Goal: Transaction & Acquisition: Book appointment/travel/reservation

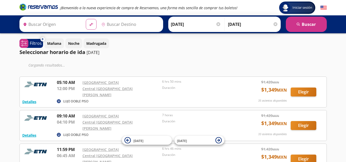
type input "[GEOGRAPHIC_DATA], [GEOGRAPHIC_DATA]"
type input "[GEOGRAPHIC_DATA][PERSON_NAME], [GEOGRAPHIC_DATA]"
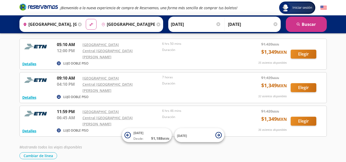
scroll to position [27, 0]
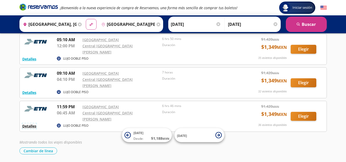
click at [28, 123] on button "Detalles" at bounding box center [29, 125] width 14 height 5
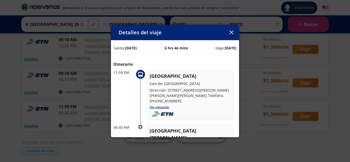
click at [231, 32] on icon "button" at bounding box center [231, 32] width 4 height 4
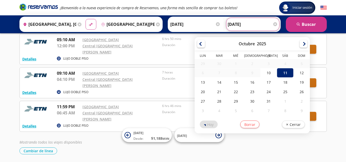
click at [251, 24] on input "[DATE]" at bounding box center [253, 24] width 50 height 13
click at [283, 73] on div "11" at bounding box center [285, 72] width 16 height 9
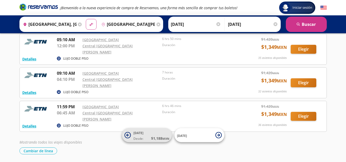
click at [140, 137] on span "Desde:" at bounding box center [138, 138] width 10 height 5
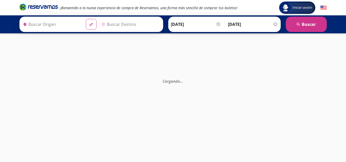
type input "[GEOGRAPHIC_DATA], [GEOGRAPHIC_DATA]"
type input "[GEOGRAPHIC_DATA][PERSON_NAME], [GEOGRAPHIC_DATA]"
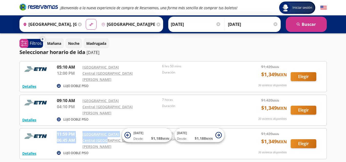
drag, startPoint x: 120, startPoint y: 148, endPoint x: 104, endPoint y: 130, distance: 23.7
click at [104, 130] on div "Detalles LUJO DOBLE PISO 11:59 PM [GEOGRAPHIC_DATA] 06:45 AM [GEOGRAPHIC_DATA][…" at bounding box center [172, 143] width 307 height 31
click at [89, 25] on icon "material-symbols:compare-arrows-rounded" at bounding box center [91, 24] width 5 height 5
type input "[GEOGRAPHIC_DATA][PERSON_NAME], [GEOGRAPHIC_DATA]"
type input "[GEOGRAPHIC_DATA], [GEOGRAPHIC_DATA]"
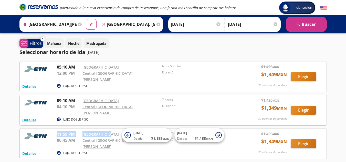
click at [27, 43] on icon at bounding box center [24, 43] width 6 height 5
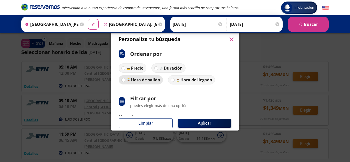
click at [143, 81] on p "Hora de salida" at bounding box center [145, 80] width 29 height 6
click at [125, 81] on input "Hora de salida" at bounding box center [123, 79] width 3 height 3
radio input "true"
click at [143, 81] on p "Hora de salida" at bounding box center [145, 80] width 31 height 6
click at [124, 81] on input "Hora de salida" at bounding box center [122, 79] width 3 height 3
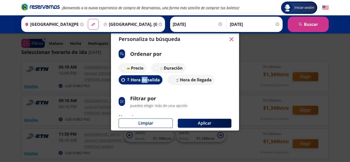
click at [143, 81] on p "Hora de salida" at bounding box center [145, 80] width 29 height 6
click at [125, 81] on input "Hora de salida" at bounding box center [122, 79] width 3 height 3
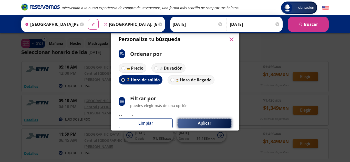
click at [202, 124] on button "Aplicar" at bounding box center [204, 123] width 53 height 9
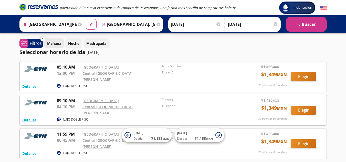
click at [51, 45] on p "Mañana" at bounding box center [54, 43] width 14 height 5
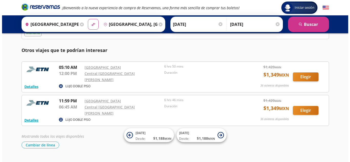
scroll to position [63, 0]
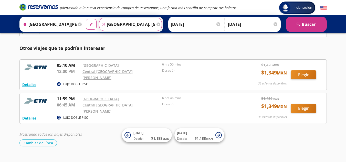
click at [128, 25] on input "[GEOGRAPHIC_DATA], [GEOGRAPHIC_DATA]" at bounding box center [127, 24] width 56 height 13
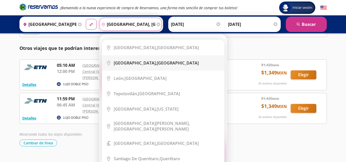
click at [135, 63] on b "[GEOGRAPHIC_DATA]," at bounding box center [135, 63] width 43 height 6
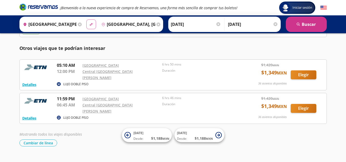
click at [89, 25] on icon at bounding box center [91, 24] width 4 height 3
type input "[GEOGRAPHIC_DATA], [GEOGRAPHIC_DATA]"
type input "[GEOGRAPHIC_DATA][PERSON_NAME], [GEOGRAPHIC_DATA]"
click at [235, 26] on input "[DATE]" at bounding box center [253, 24] width 50 height 13
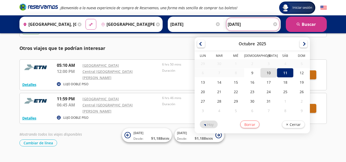
click at [267, 74] on div "10" at bounding box center [268, 72] width 16 height 9
type input "[DATE]"
click at [236, 24] on input "[DATE]" at bounding box center [253, 24] width 50 height 13
click at [267, 73] on div "10" at bounding box center [268, 72] width 16 height 9
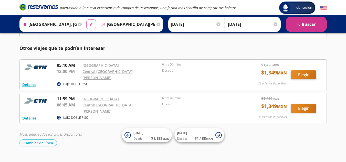
click at [89, 24] on icon "material-symbols:compare-arrows-rounded" at bounding box center [91, 24] width 5 height 5
type input "[GEOGRAPHIC_DATA][PERSON_NAME], [GEOGRAPHIC_DATA]"
type input "[GEOGRAPHIC_DATA], [GEOGRAPHIC_DATA]"
click at [29, 115] on button "Detalles" at bounding box center [29, 117] width 14 height 5
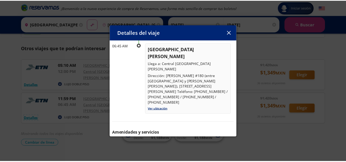
scroll to position [83, 0]
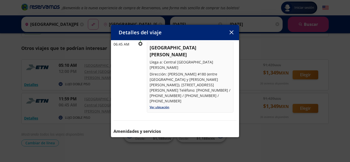
click at [231, 32] on icon "button" at bounding box center [231, 32] width 4 height 4
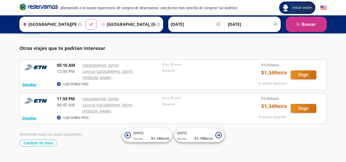
click at [80, 25] on icon at bounding box center [80, 25] width 4 height 4
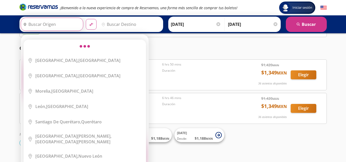
scroll to position [0, 0]
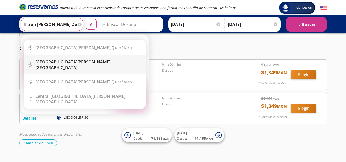
click at [71, 63] on b "[GEOGRAPHIC_DATA][PERSON_NAME]," at bounding box center [73, 62] width 76 height 6
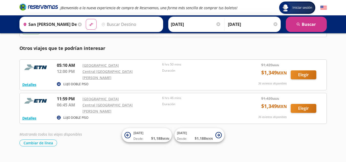
type input "[GEOGRAPHIC_DATA][PERSON_NAME], [GEOGRAPHIC_DATA]"
click at [112, 27] on input "Destino" at bounding box center [129, 24] width 61 height 13
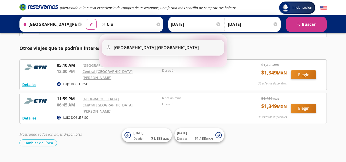
click at [129, 50] on b "[GEOGRAPHIC_DATA]," at bounding box center [135, 48] width 43 height 6
type input "[GEOGRAPHIC_DATA], [GEOGRAPHIC_DATA]"
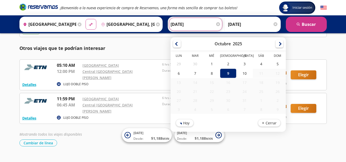
click at [182, 26] on input "[DATE]" at bounding box center [195, 24] width 50 height 13
click at [243, 72] on div "10" at bounding box center [244, 73] width 16 height 9
type input "[DATE]"
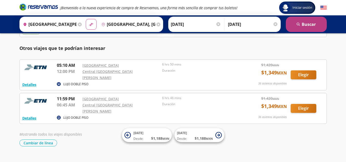
click at [304, 24] on button "search [GEOGRAPHIC_DATA]" at bounding box center [306, 24] width 41 height 15
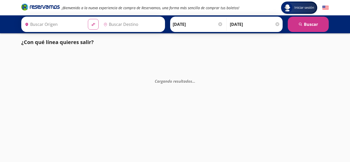
type input "[GEOGRAPHIC_DATA][PERSON_NAME], [GEOGRAPHIC_DATA]"
type input "[GEOGRAPHIC_DATA], [GEOGRAPHIC_DATA]"
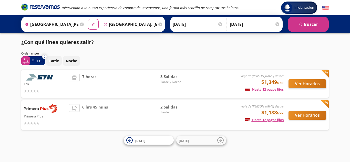
click at [46, 78] on img at bounding box center [40, 77] width 33 height 7
click at [74, 79] on icon at bounding box center [74, 77] width 5 height 5
click at [55, 61] on p "Tarde" at bounding box center [54, 60] width 10 height 5
click at [308, 85] on button "Ver Horarios" at bounding box center [307, 83] width 38 height 9
